Goal: Task Accomplishment & Management: Use online tool/utility

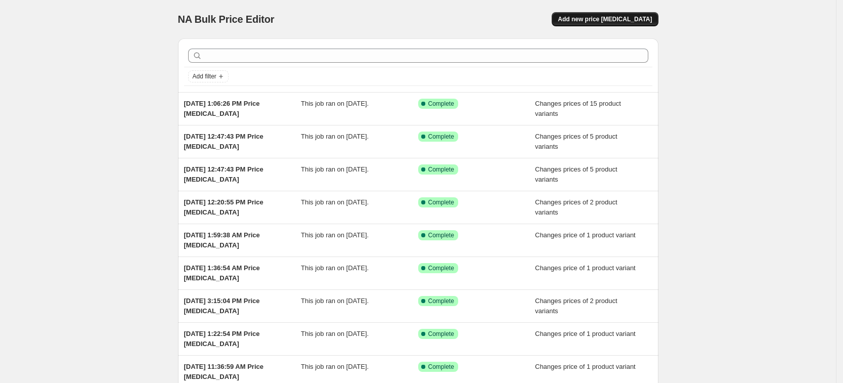
click at [613, 21] on span "Add new price [MEDICAL_DATA]" at bounding box center [605, 19] width 94 height 8
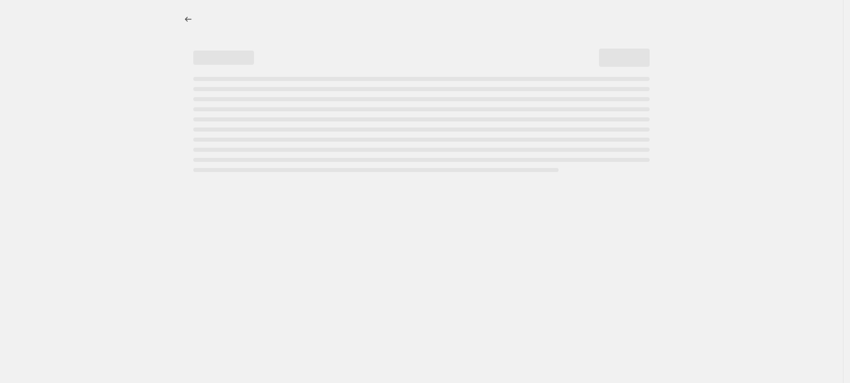
select select "percentage"
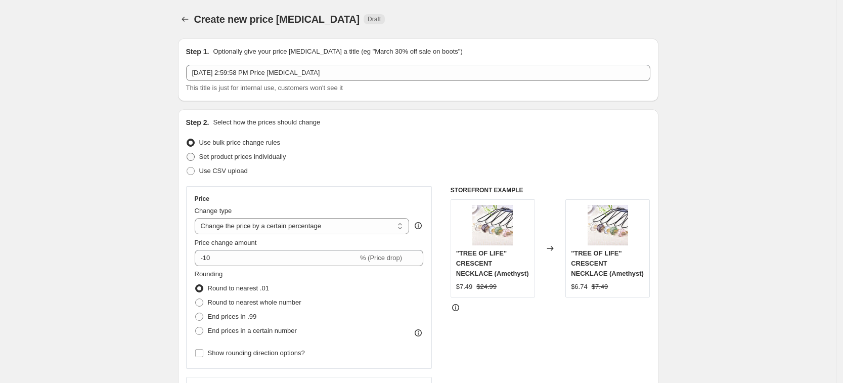
click at [282, 160] on span "Set product prices individually" at bounding box center [242, 157] width 87 height 8
click at [187, 153] on input "Set product prices individually" at bounding box center [187, 153] width 1 height 1
radio input "true"
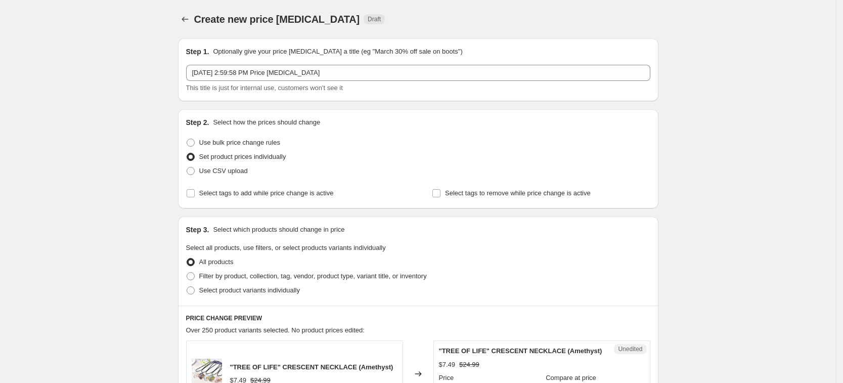
drag, startPoint x: 354, startPoint y: 145, endPoint x: 290, endPoint y: 185, distance: 76.3
click at [353, 144] on div "Use bulk price change rules" at bounding box center [418, 143] width 464 height 14
click at [325, 179] on div "Step 2. Select how the prices should change Use bulk price change rules Set pro…" at bounding box center [418, 158] width 464 height 83
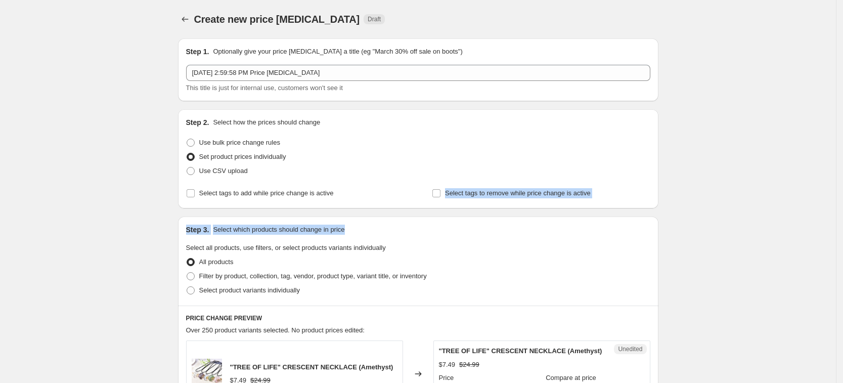
click at [304, 291] on div "Select product variants individually" at bounding box center [418, 290] width 464 height 14
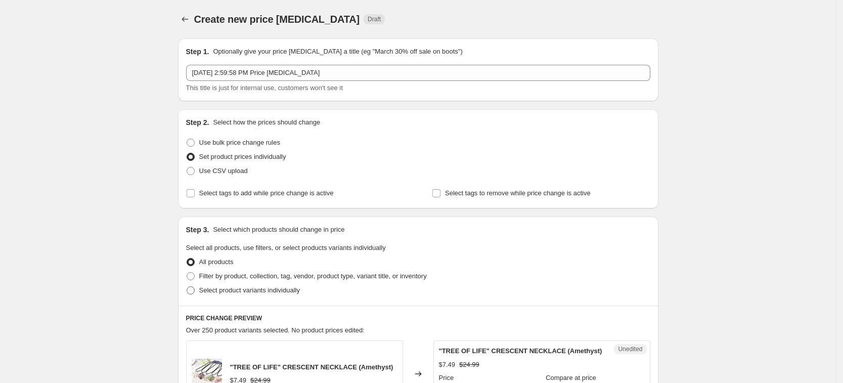
click at [287, 288] on span "Select product variants individually" at bounding box center [249, 290] width 101 height 8
click at [187, 287] on input "Select product variants individually" at bounding box center [187, 286] width 1 height 1
radio input "true"
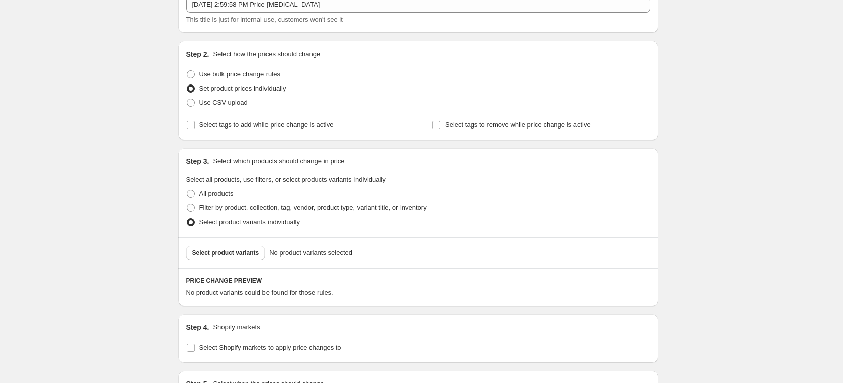
scroll to position [205, 0]
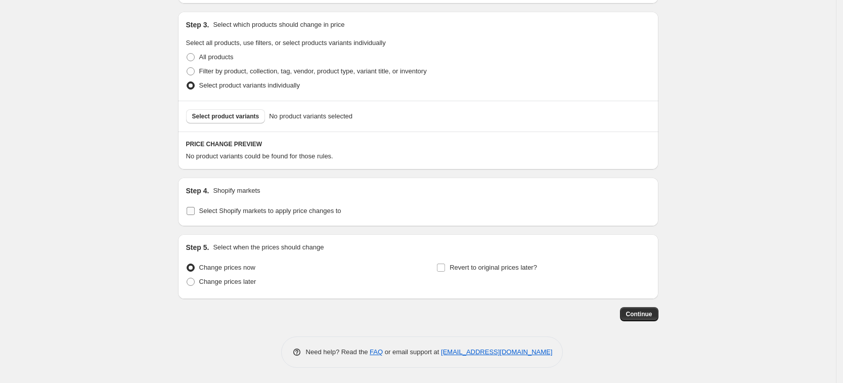
click at [251, 215] on span "Select Shopify markets to apply price changes to" at bounding box center [270, 211] width 142 height 10
click at [195, 215] on input "Select Shopify markets to apply price changes to" at bounding box center [191, 211] width 8 height 8
checkbox input "true"
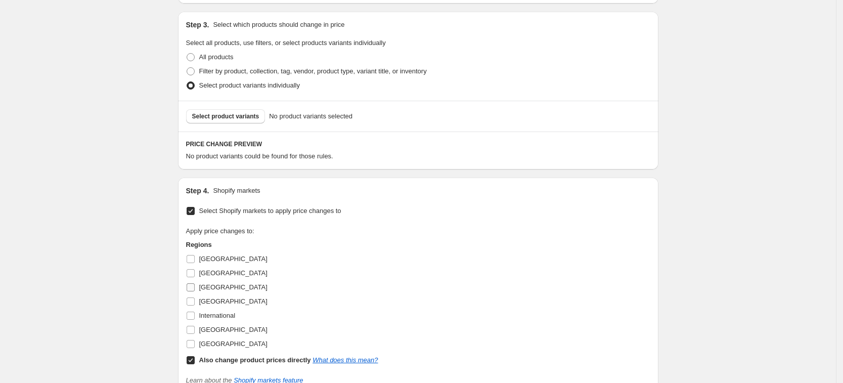
click at [213, 291] on span "[GEOGRAPHIC_DATA]" at bounding box center [233, 287] width 68 height 8
click at [195, 291] on input "[GEOGRAPHIC_DATA]" at bounding box center [191, 287] width 8 height 8
checkbox input "true"
click at [224, 299] on span "[GEOGRAPHIC_DATA]" at bounding box center [233, 301] width 68 height 8
click at [195, 299] on input "[GEOGRAPHIC_DATA]" at bounding box center [191, 301] width 8 height 8
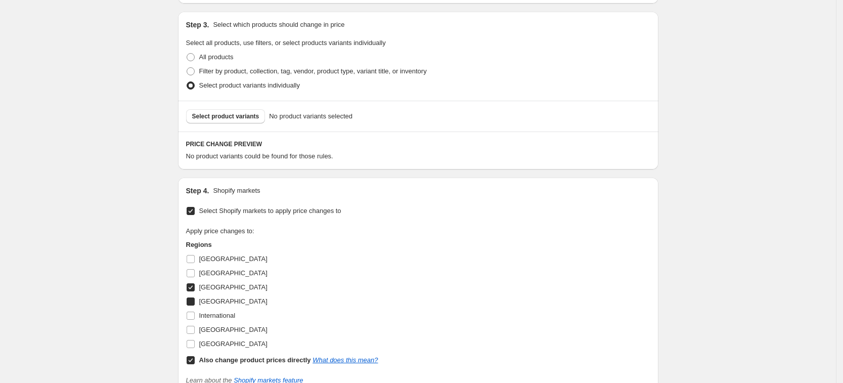
checkbox input "true"
click at [225, 327] on span "[GEOGRAPHIC_DATA]" at bounding box center [233, 330] width 68 height 8
click at [195, 327] on input "[GEOGRAPHIC_DATA]" at bounding box center [191, 330] width 8 height 8
checkbox input "true"
click at [225, 340] on span "[GEOGRAPHIC_DATA]" at bounding box center [233, 344] width 68 height 8
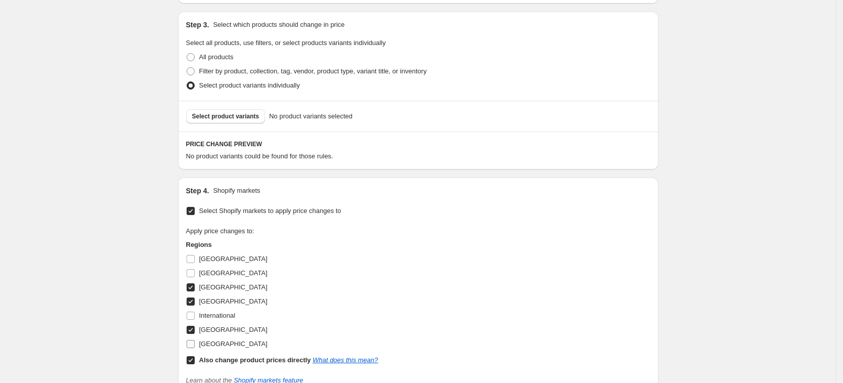
click at [195, 340] on input "[GEOGRAPHIC_DATA]" at bounding box center [191, 344] width 8 height 8
checkbox input "true"
click at [235, 363] on b "Also change product prices directly" at bounding box center [255, 360] width 112 height 8
click at [195, 363] on input "Also change product prices directly What does this mean?" at bounding box center [191, 360] width 8 height 8
checkbox input "false"
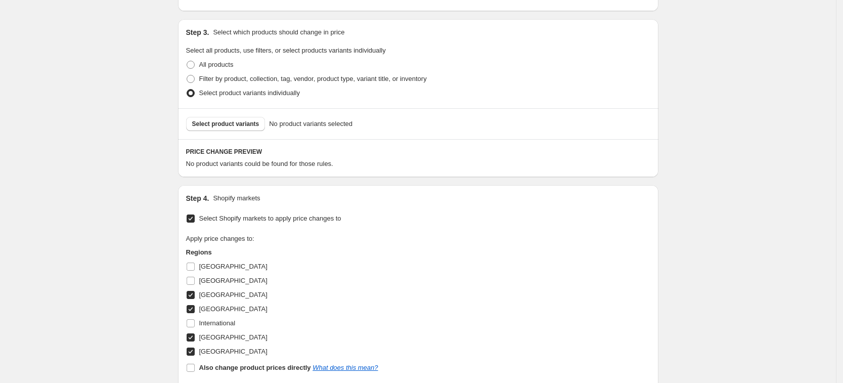
scroll to position [119, 0]
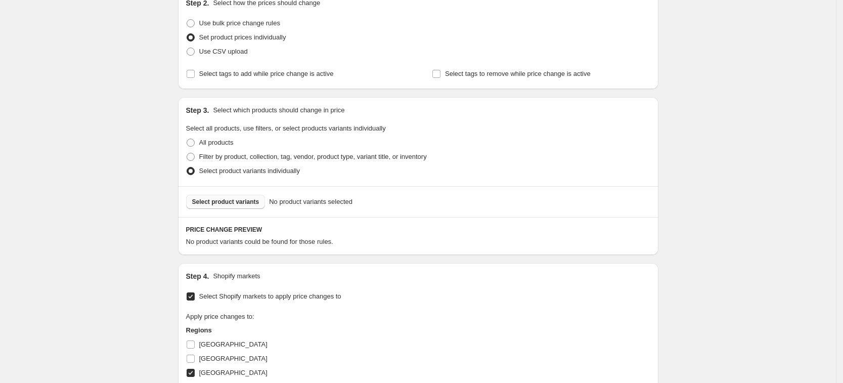
click at [242, 203] on span "Select product variants" at bounding box center [225, 202] width 67 height 8
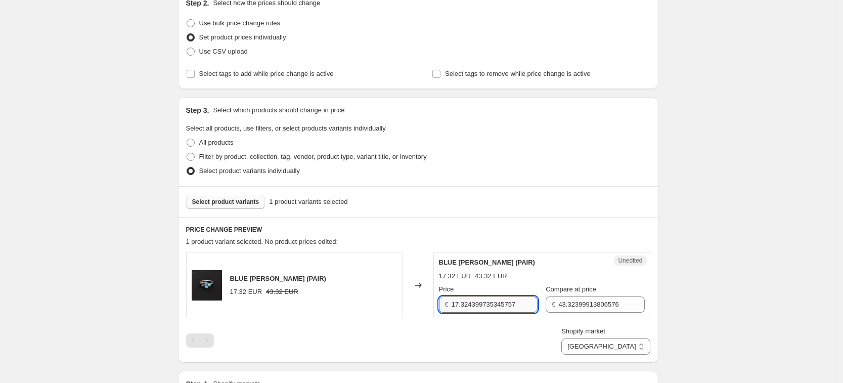
click at [482, 309] on input "17.324399735345757" at bounding box center [495, 304] width 86 height 16
type input "19.99"
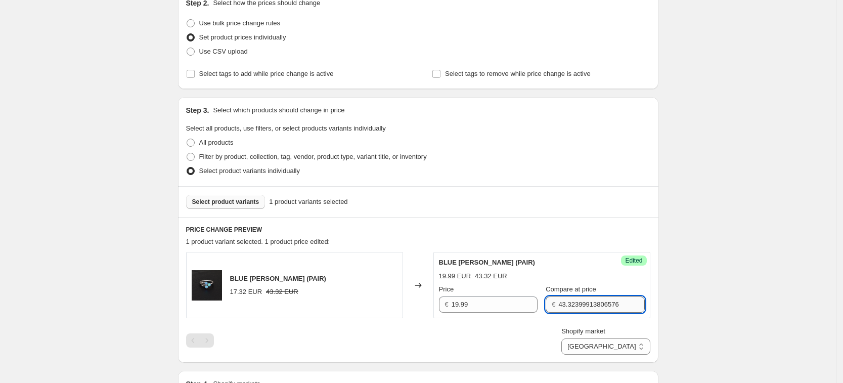
click at [602, 304] on input "43.32399913806576" at bounding box center [601, 304] width 86 height 16
click at [602, 304] on input "4" at bounding box center [601, 304] width 86 height 16
type input "49.99"
click at [637, 342] on select "[GEOGRAPHIC_DATA] [GEOGRAPHIC_DATA] [GEOGRAPHIC_DATA] [GEOGRAPHIC_DATA]" at bounding box center [605, 346] width 88 height 16
select select "34367406236"
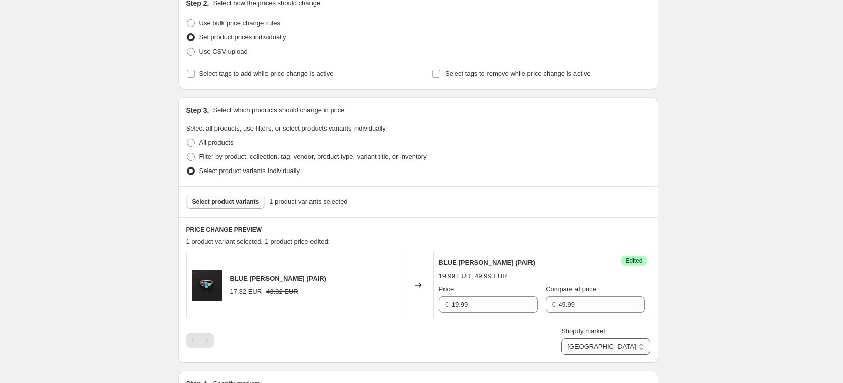
click at [607, 354] on select "[GEOGRAPHIC_DATA] [GEOGRAPHIC_DATA] [GEOGRAPHIC_DATA] [GEOGRAPHIC_DATA]" at bounding box center [605, 346] width 88 height 16
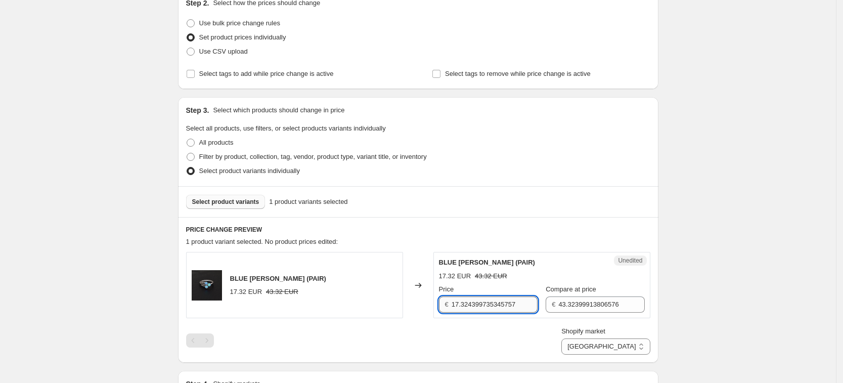
click at [500, 299] on input "17.324399735345757" at bounding box center [495, 304] width 86 height 16
type input "19.99"
click at [601, 309] on input "43.32399913806576" at bounding box center [601, 304] width 86 height 16
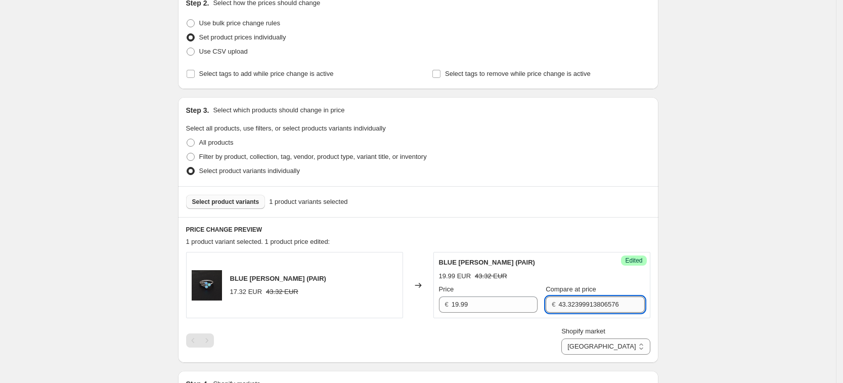
click at [601, 309] on input "43.32399913806576" at bounding box center [601, 304] width 86 height 16
type input "49.99"
click at [670, 284] on div "Create new price [MEDICAL_DATA]. This page is ready Create new price [MEDICAL_D…" at bounding box center [418, 312] width 505 height 863
click at [633, 349] on select "[GEOGRAPHIC_DATA] [GEOGRAPHIC_DATA] [GEOGRAPHIC_DATA] [GEOGRAPHIC_DATA]" at bounding box center [605, 346] width 88 height 16
select select "34367209628"
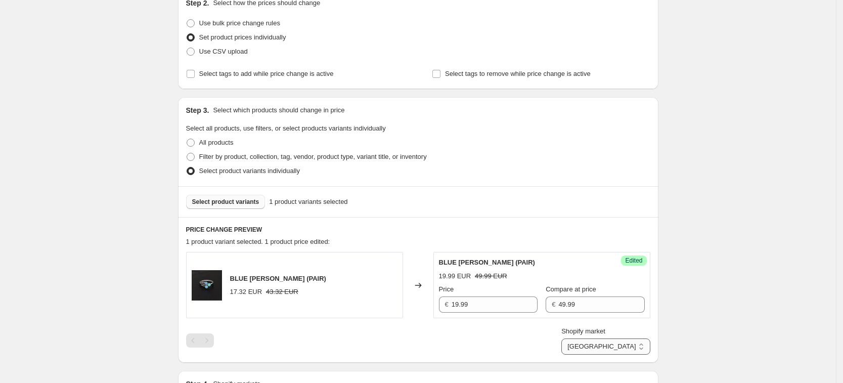
click at [585, 354] on select "[GEOGRAPHIC_DATA] [GEOGRAPHIC_DATA] [GEOGRAPHIC_DATA] [GEOGRAPHIC_DATA]" at bounding box center [605, 346] width 88 height 16
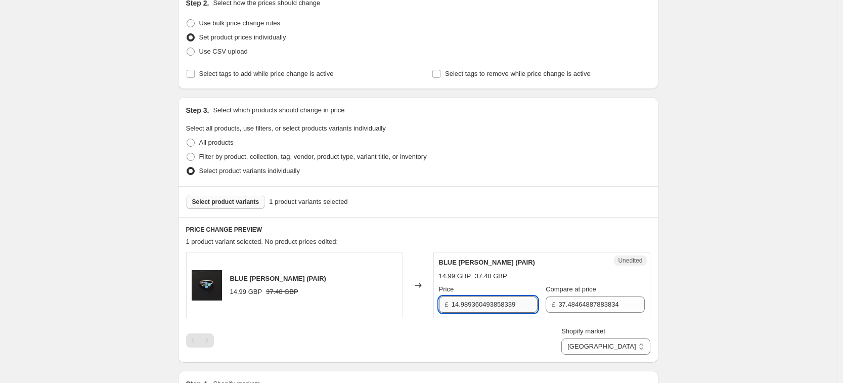
click at [504, 305] on input "14.989360493858339" at bounding box center [495, 304] width 86 height 16
type input "19.99"
click at [585, 304] on input "37.48464887883834" at bounding box center [601, 304] width 86 height 16
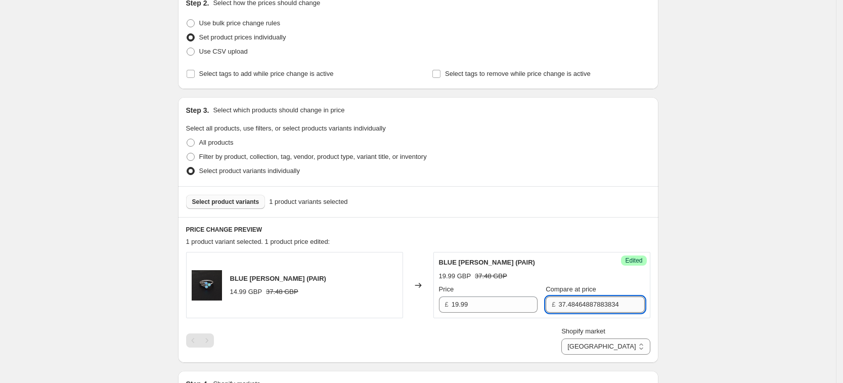
click at [585, 304] on input "37.48464887883834" at bounding box center [601, 304] width 86 height 16
type input "49.99"
click at [700, 297] on div "Create new price [MEDICAL_DATA]. This page is ready Create new price [MEDICAL_D…" at bounding box center [418, 312] width 836 height 863
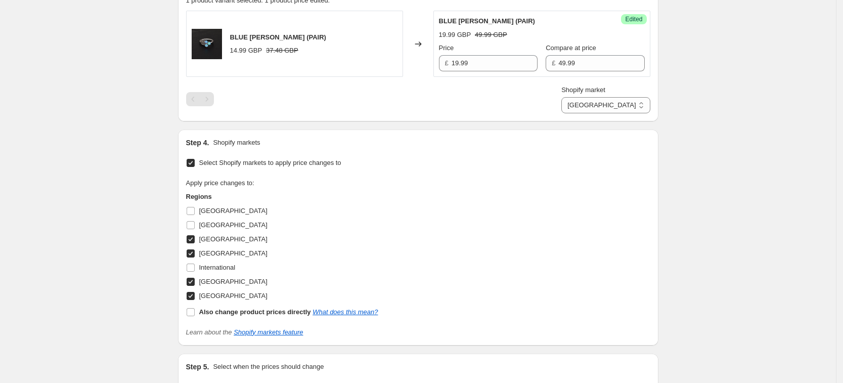
scroll to position [480, 0]
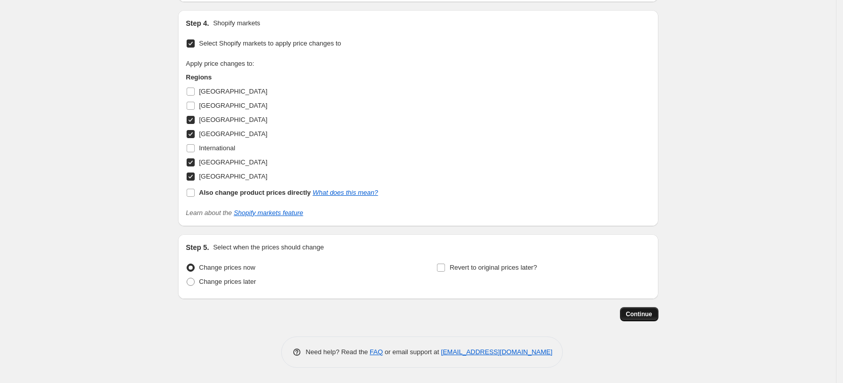
click at [651, 317] on span "Continue" at bounding box center [639, 314] width 26 height 8
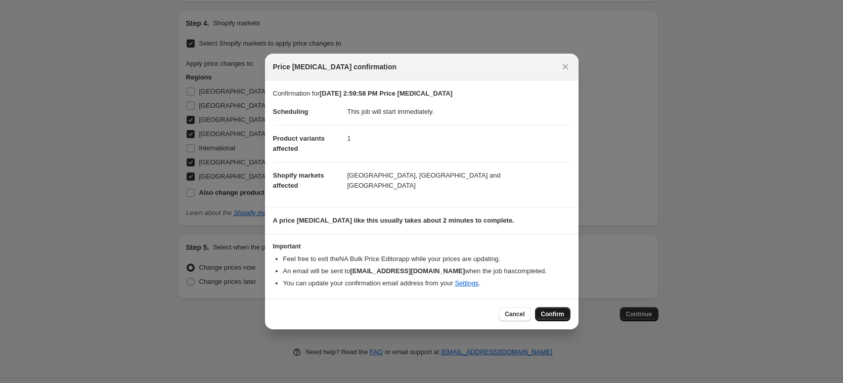
click at [559, 313] on span "Confirm" at bounding box center [552, 314] width 23 height 8
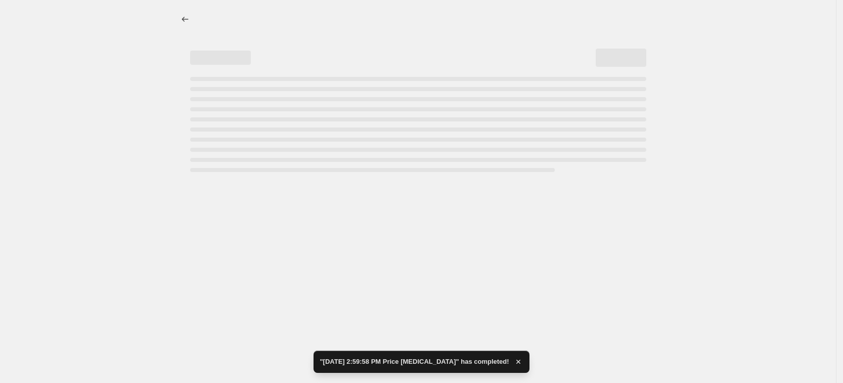
select select "34367209628"
